Goal: Check status: Check status

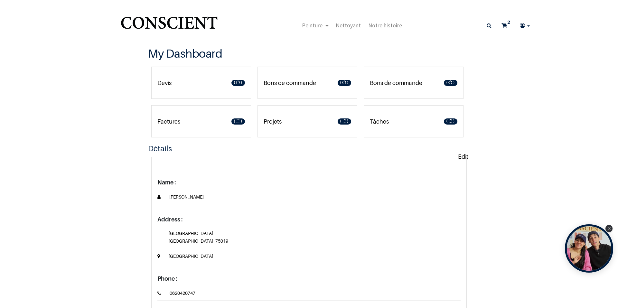
type input "[EMAIL_ADDRESS][DOMAIN_NAME]"
click at [291, 83] on p "Bons de commande" at bounding box center [290, 83] width 52 height 9
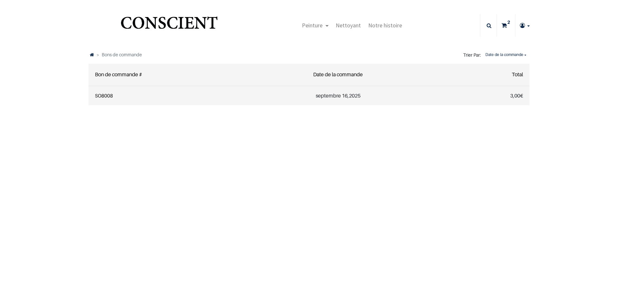
type input "[EMAIL_ADDRESS][DOMAIN_NAME]"
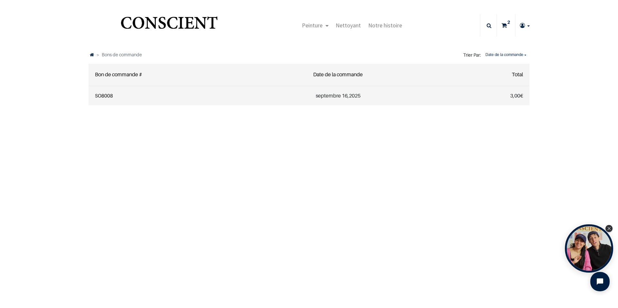
click at [99, 94] on link "SO8008" at bounding box center [104, 96] width 18 height 6
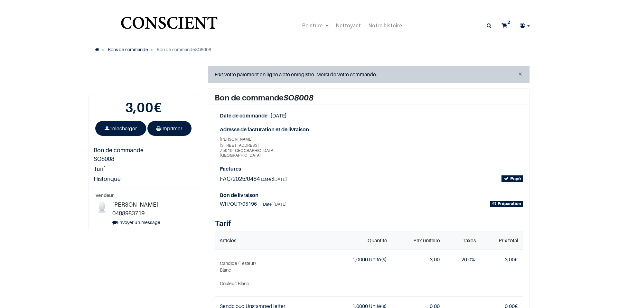
type input "[EMAIL_ADDRESS][DOMAIN_NAME]"
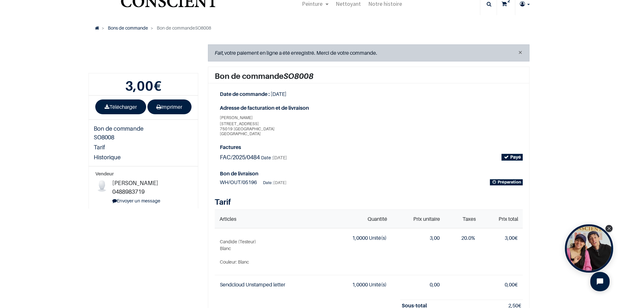
scroll to position [32, 0]
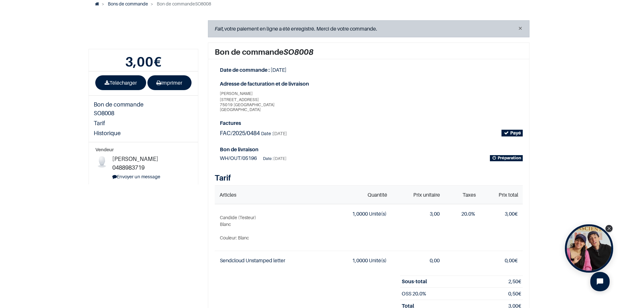
scroll to position [32, 0]
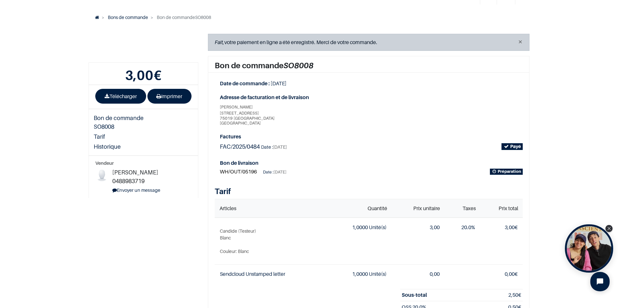
click at [245, 171] on span "WH/OUT/05196" at bounding box center [238, 171] width 37 height 6
